Goal: Task Accomplishment & Management: Manage account settings

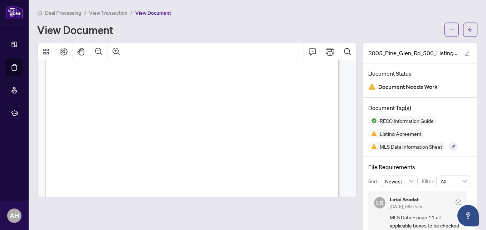
scroll to position [286, 0]
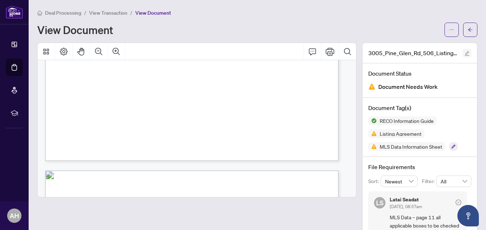
click at [465, 53] on icon "edit" at bounding box center [467, 53] width 5 height 5
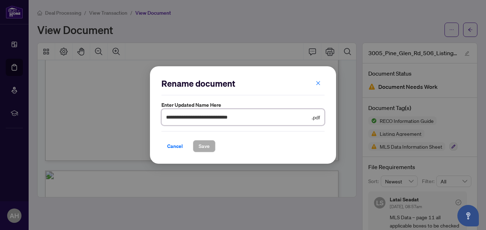
click at [280, 115] on input "**********" at bounding box center [238, 117] width 144 height 8
click at [318, 83] on icon "close" at bounding box center [318, 83] width 4 height 4
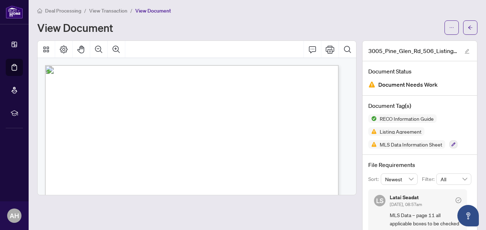
scroll to position [0, 0]
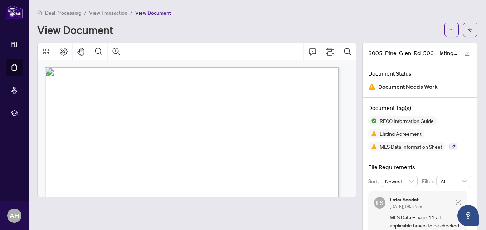
click at [108, 11] on span "View Transaction" at bounding box center [108, 13] width 38 height 6
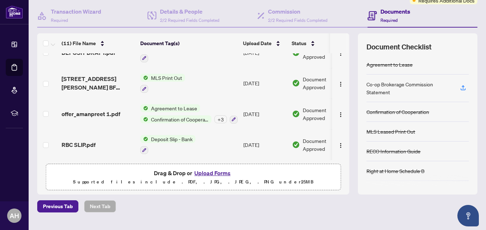
scroll to position [81, 0]
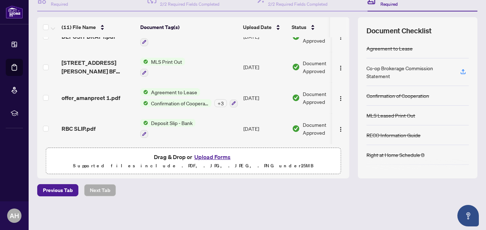
click at [206, 154] on button "Upload Forms" at bounding box center [212, 156] width 40 height 9
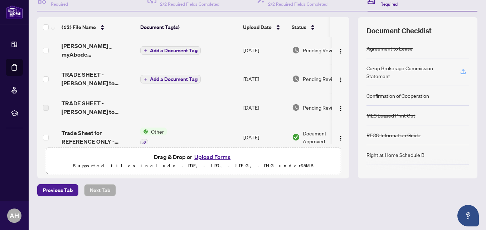
scroll to position [0, 0]
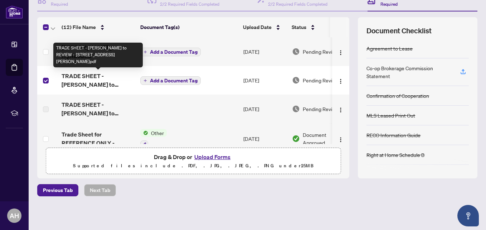
click at [92, 76] on span "TRADE SHEET - [PERSON_NAME] to REVIEW - [STREET_ADDRESS][PERSON_NAME]pdf" at bounding box center [98, 80] width 73 height 17
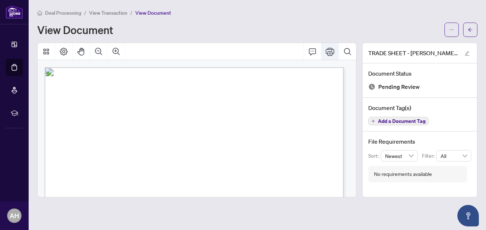
click at [329, 53] on icon "Print" at bounding box center [330, 51] width 9 height 9
click at [222, 32] on div "View Document" at bounding box center [238, 29] width 403 height 11
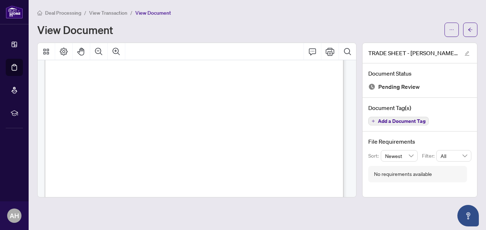
scroll to position [265, 0]
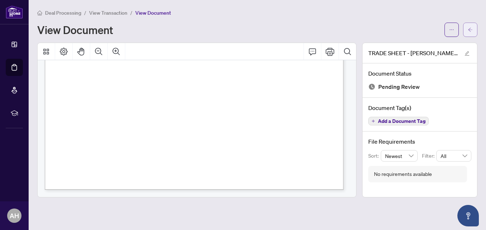
click at [471, 31] on icon "arrow-left" at bounding box center [470, 29] width 5 height 5
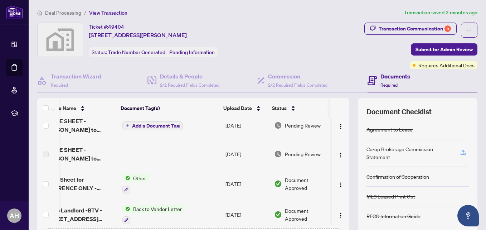
scroll to position [0, 25]
click at [338, 157] on img "button" at bounding box center [341, 155] width 6 height 6
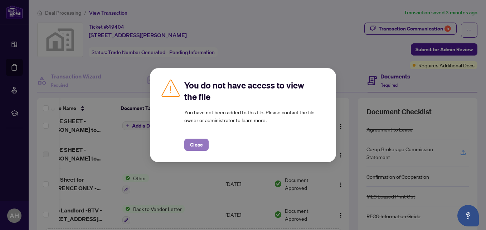
click at [196, 146] on span "Close" at bounding box center [196, 144] width 13 height 11
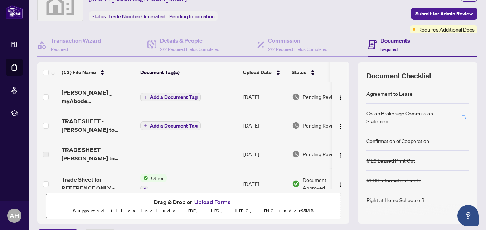
scroll to position [36, 0]
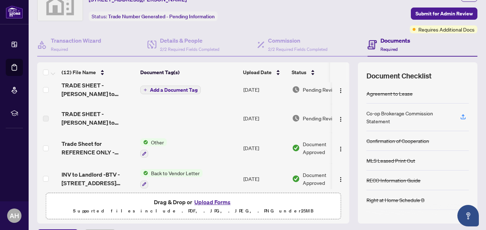
click at [209, 203] on button "Upload Forms" at bounding box center [212, 201] width 40 height 9
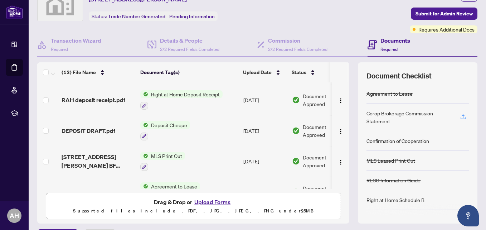
scroll to position [282, 0]
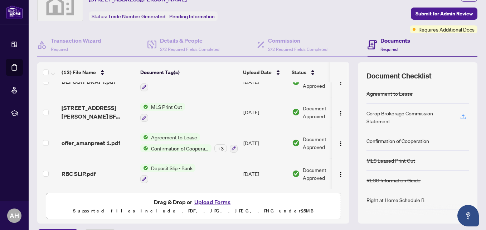
drag, startPoint x: 282, startPoint y: 185, endPoint x: 289, endPoint y: 187, distance: 6.3
click at [289, 187] on div "Complete_with_Docusign_RAHR___myAbode_3005_P.pdf Add a Document Tag [DATE] Pend…" at bounding box center [193, 135] width 312 height 107
click at [228, 118] on td "MLS Print Out" at bounding box center [188, 112] width 103 height 31
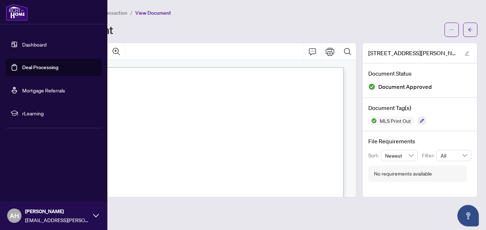
click at [24, 66] on link "Deal Processing" at bounding box center [40, 67] width 36 height 6
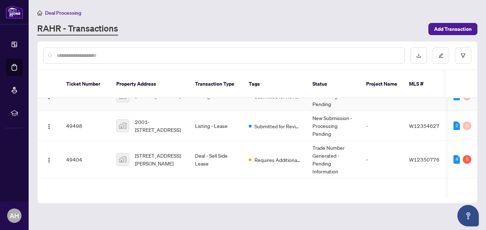
scroll to position [141, 0]
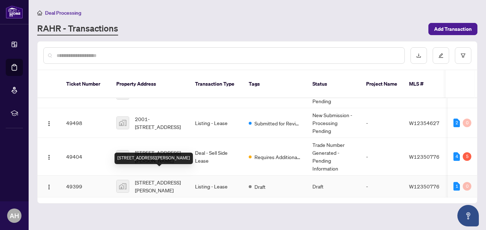
click at [168, 178] on span "[STREET_ADDRESS][PERSON_NAME]" at bounding box center [159, 186] width 49 height 16
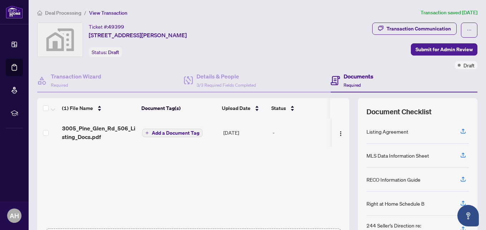
drag, startPoint x: 342, startPoint y: 127, endPoint x: 343, endPoint y: 135, distance: 7.9
click at [343, 135] on div "3005_Pine_Glen_Rd_506_Listing_Docs.pdf Add a Document Tag [DATE] -" at bounding box center [193, 132] width 312 height 29
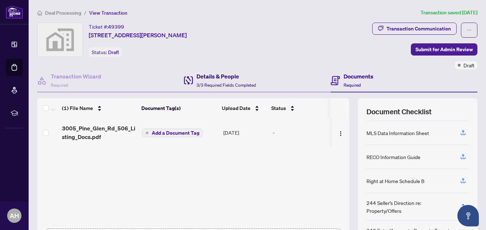
click at [219, 76] on h4 "Details & People" at bounding box center [226, 76] width 59 height 9
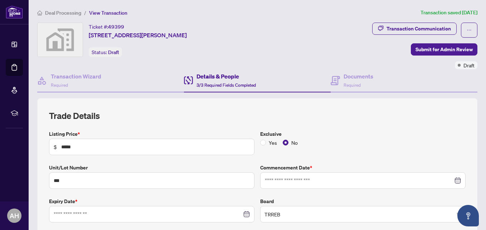
type input "**********"
click at [94, 79] on h4 "Transaction Wizard" at bounding box center [76, 76] width 50 height 9
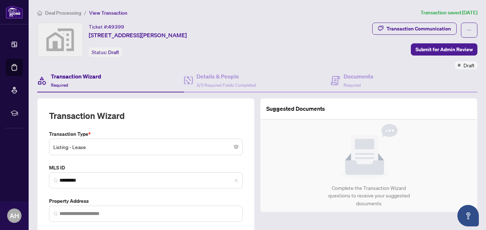
type input "**********"
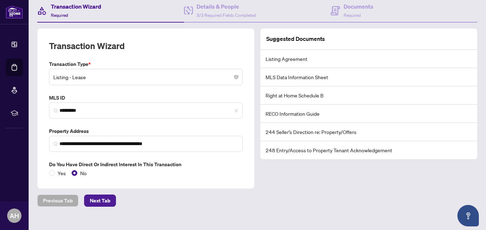
scroll to position [80, 0]
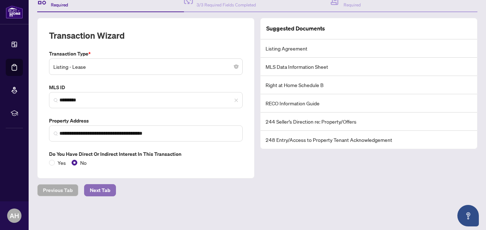
click at [99, 193] on span "Next Tab" at bounding box center [100, 189] width 20 height 11
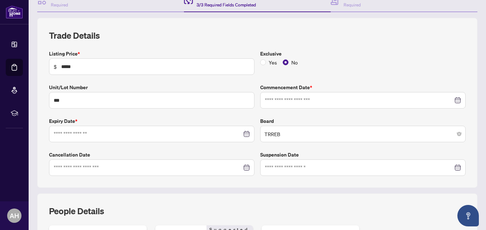
type input "**********"
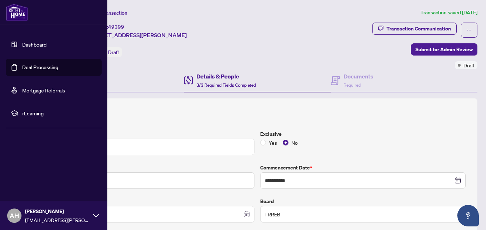
click at [26, 47] on link "Dashboard" at bounding box center [34, 44] width 24 height 6
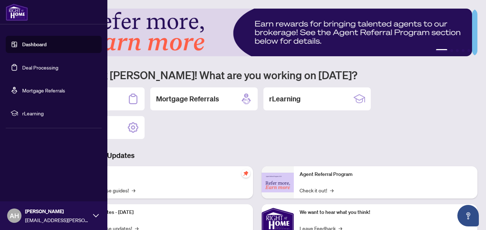
click at [22, 66] on link "Deal Processing" at bounding box center [40, 67] width 36 height 6
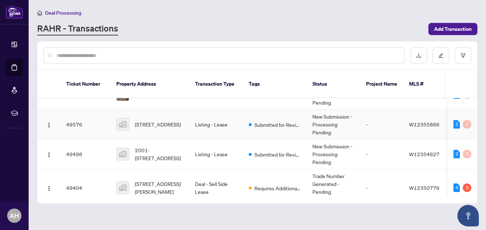
scroll to position [141, 0]
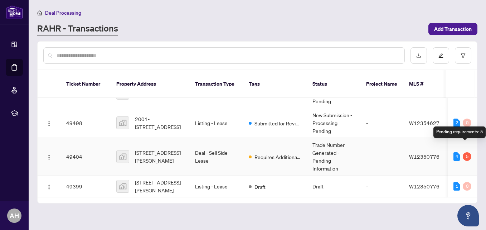
click at [464, 152] on div "5" at bounding box center [467, 156] width 9 height 9
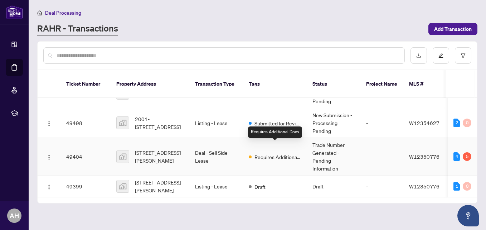
click at [292, 153] on span "Requires Additional Docs" at bounding box center [278, 157] width 47 height 8
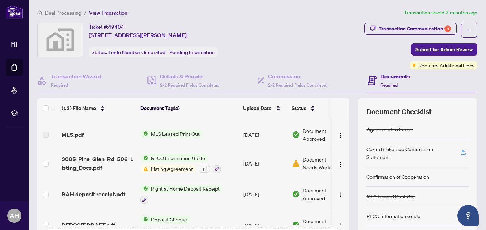
scroll to position [179, 0]
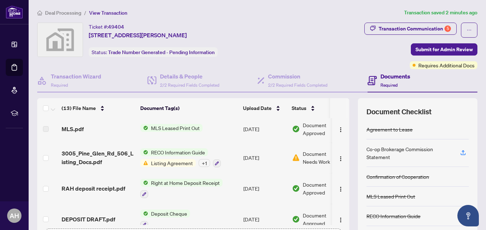
click at [306, 155] on span "Document Needs Work" at bounding box center [321, 158] width 37 height 16
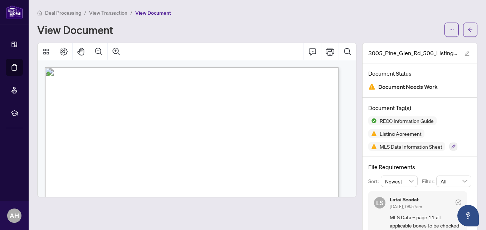
click at [190, 26] on div "View Document" at bounding box center [238, 29] width 403 height 11
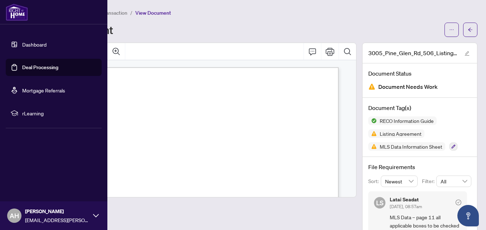
click at [35, 66] on link "Deal Processing" at bounding box center [40, 67] width 36 height 6
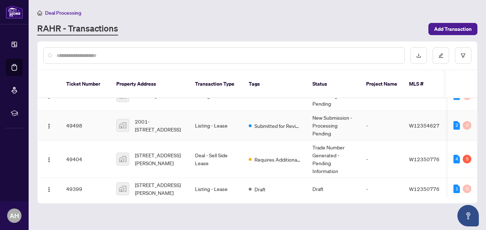
scroll to position [141, 0]
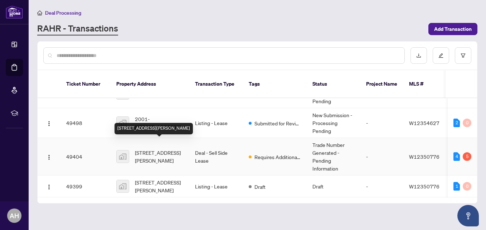
click at [168, 149] on span "[STREET_ADDRESS][PERSON_NAME]" at bounding box center [159, 157] width 49 height 16
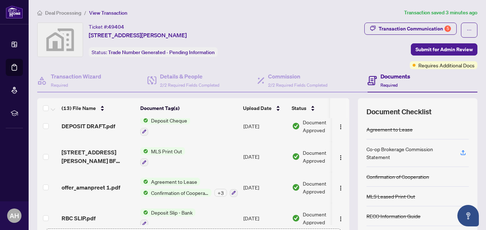
scroll to position [282, 0]
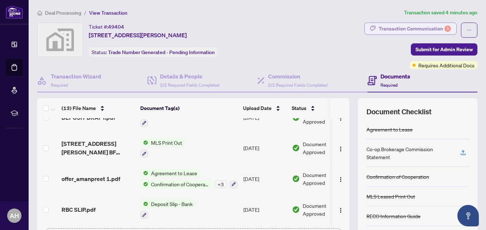
click at [411, 27] on div "Transaction Communication 5" at bounding box center [415, 28] width 72 height 11
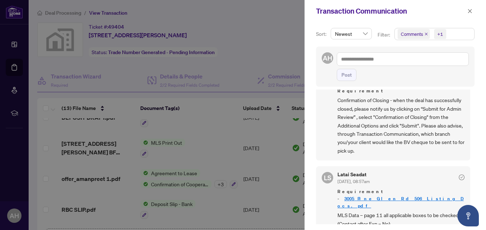
scroll to position [0, 0]
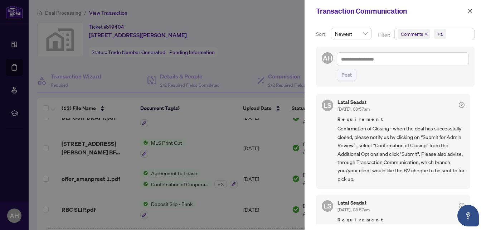
click at [290, 32] on div at bounding box center [243, 115] width 486 height 230
